Goal: Task Accomplishment & Management: Manage account settings

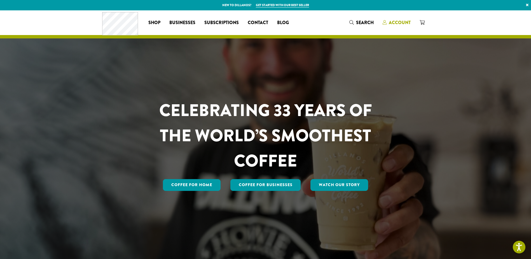
click at [404, 20] on span "Account" at bounding box center [400, 22] width 22 height 6
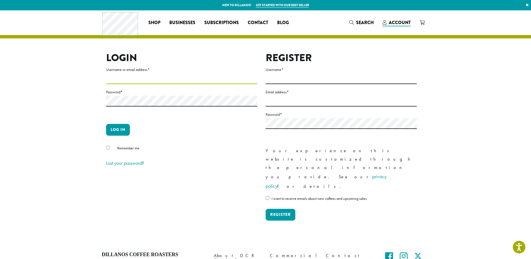
click at [139, 76] on input "Username or email address *" at bounding box center [181, 78] width 151 height 11
click at [117, 78] on input "**********" at bounding box center [181, 78] width 151 height 11
type input "**********"
click at [122, 133] on button "Log in" at bounding box center [118, 130] width 24 height 12
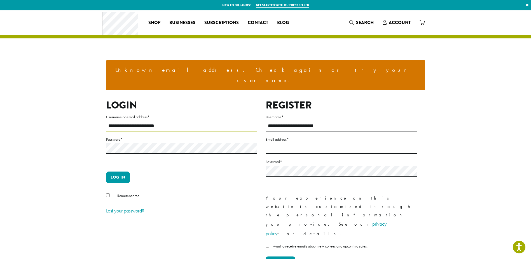
click at [116, 120] on input "**********" at bounding box center [181, 125] width 151 height 11
type input "**********"
click at [123, 171] on button "Log in" at bounding box center [118, 177] width 24 height 12
click at [136, 207] on link "Lost your password?" at bounding box center [125, 210] width 38 height 6
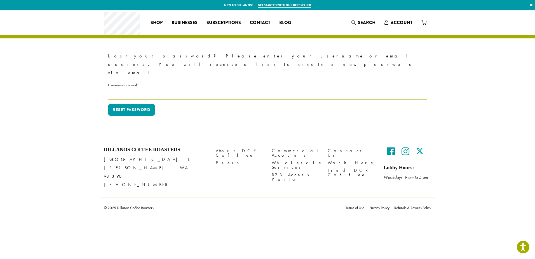
click at [134, 88] on input "Username or email * Required" at bounding box center [267, 93] width 319 height 11
type input "**********"
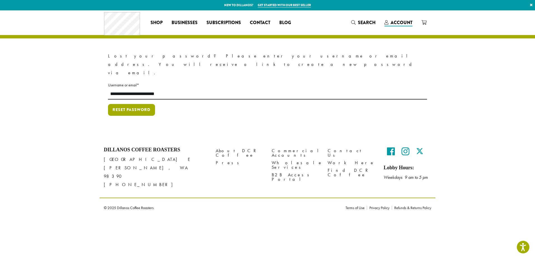
click at [139, 104] on button "Reset password" at bounding box center [131, 110] width 47 height 12
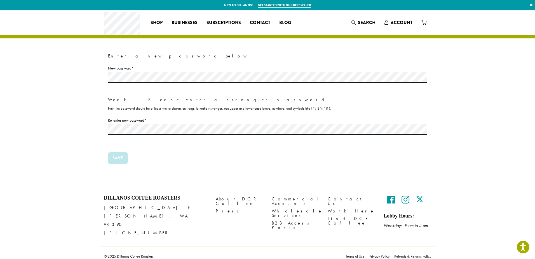
click at [203, 153] on p "Save" at bounding box center [267, 160] width 319 height 16
click at [79, 156] on section "Enter a new password below. New password * Required Weak - Please enter a stron…" at bounding box center [267, 98] width 535 height 176
click at [151, 147] on p "Re-enter new password * Required" at bounding box center [267, 132] width 319 height 31
click at [172, 104] on div "Weak - Please enter a stronger password." at bounding box center [267, 99] width 319 height 8
click at [172, 108] on small "Hint: The password should be at least twelve characters long. To make it strong…" at bounding box center [219, 108] width 223 height 5
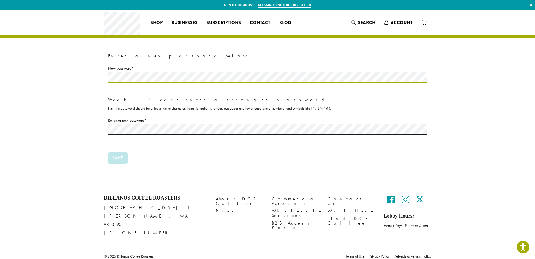
click at [99, 78] on section "Enter a new password below. New password * Required Weak - Please enter a stron…" at bounding box center [267, 98] width 535 height 176
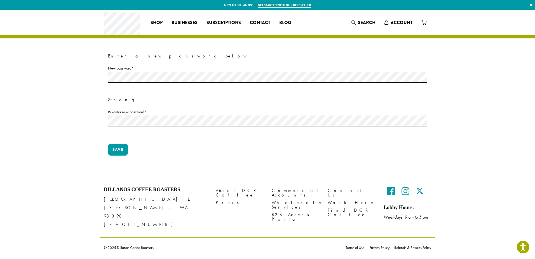
click at [167, 114] on label "Re-enter new password * Required" at bounding box center [267, 111] width 319 height 7
click at [104, 127] on div "Enter a new password below. New password * Required Strong Re-enter new passwor…" at bounding box center [268, 94] width 336 height 168
click at [275, 134] on p "Re-enter new password * Required" at bounding box center [267, 123] width 319 height 31
click at [272, 112] on label "Re-enter new password * Required" at bounding box center [267, 111] width 319 height 7
click at [120, 148] on button "Save" at bounding box center [118, 150] width 20 height 12
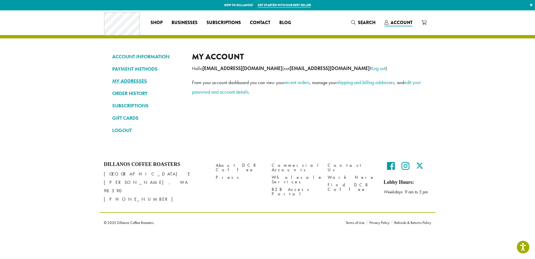
click at [141, 78] on link "MY ADDRESSES" at bounding box center [147, 81] width 71 height 10
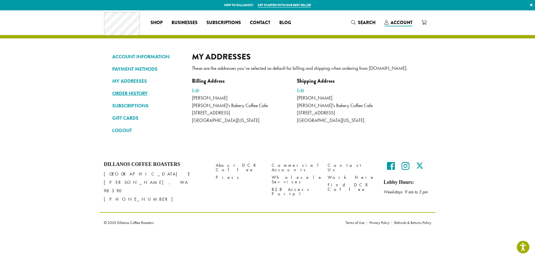
click at [135, 94] on link "ORDER HISTORY" at bounding box center [147, 93] width 71 height 10
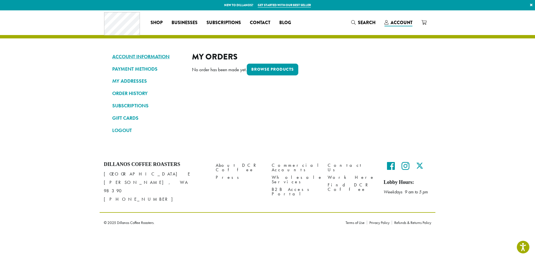
click at [137, 57] on link "ACCOUNT INFORMATION" at bounding box center [147, 57] width 71 height 10
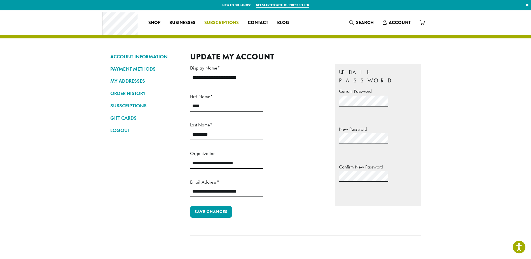
click at [223, 23] on span "Subscriptions" at bounding box center [221, 22] width 34 height 7
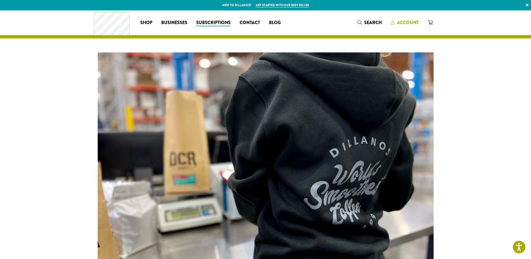
click at [402, 21] on span "Account" at bounding box center [408, 22] width 22 height 6
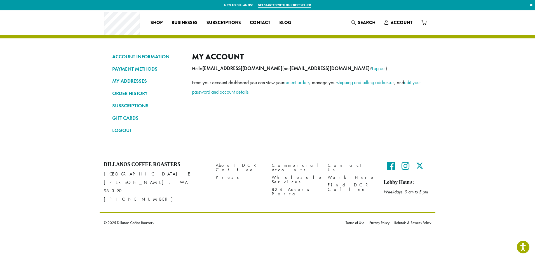
click at [130, 106] on link "SUBSCRIPTIONS" at bounding box center [147, 106] width 71 height 10
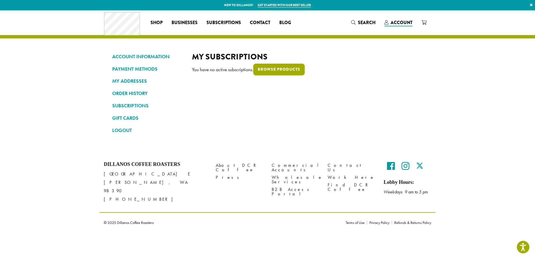
click at [295, 70] on link "Browse products" at bounding box center [279, 70] width 52 height 12
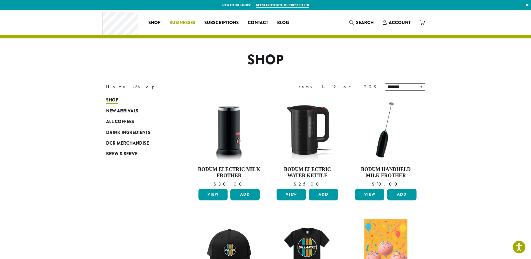
click at [179, 22] on span "Businesses" at bounding box center [182, 22] width 26 height 7
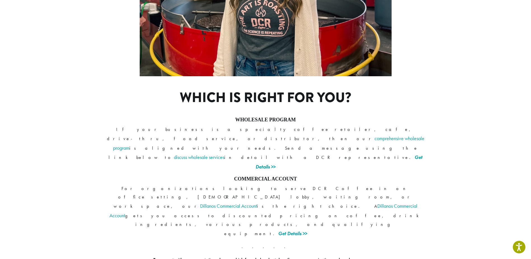
scroll to position [394, 0]
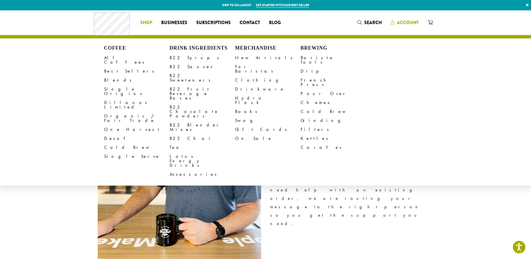
click at [407, 22] on span "Account" at bounding box center [408, 22] width 22 height 6
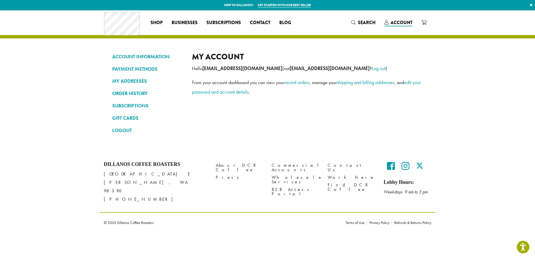
click at [281, 3] on link "Get started with our best seller" at bounding box center [284, 5] width 53 height 5
